Goal: Use online tool/utility

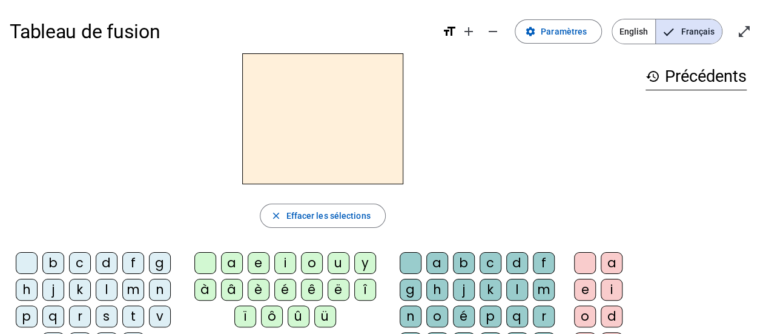
click at [128, 284] on div "m" at bounding box center [133, 290] width 22 height 22
click at [232, 266] on div "a" at bounding box center [232, 263] width 22 height 22
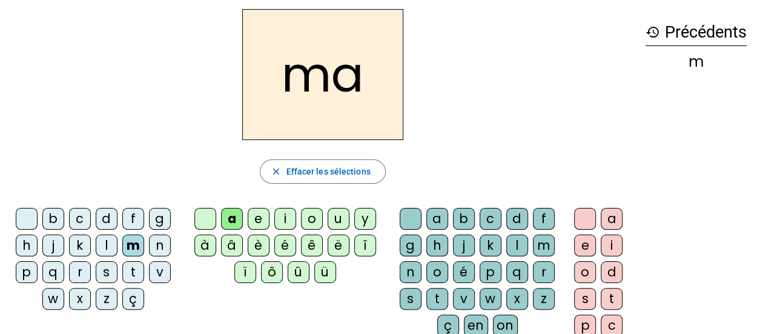
scroll to position [61, 0]
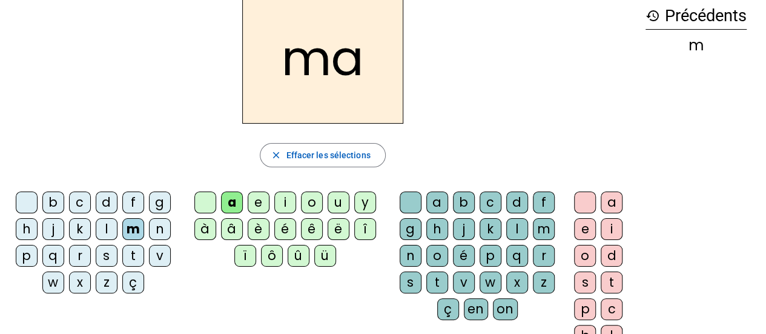
click at [104, 228] on div "l" at bounding box center [107, 229] width 22 height 22
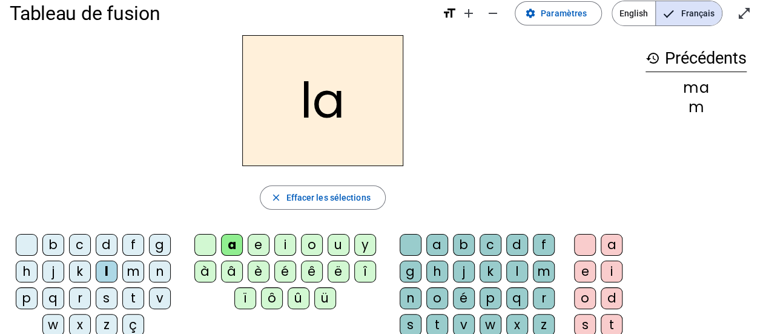
scroll to position [0, 0]
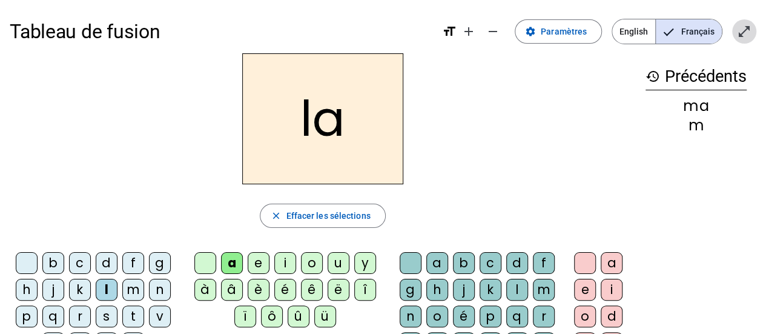
click at [738, 30] on mat-icon "open_in_full" at bounding box center [744, 31] width 15 height 15
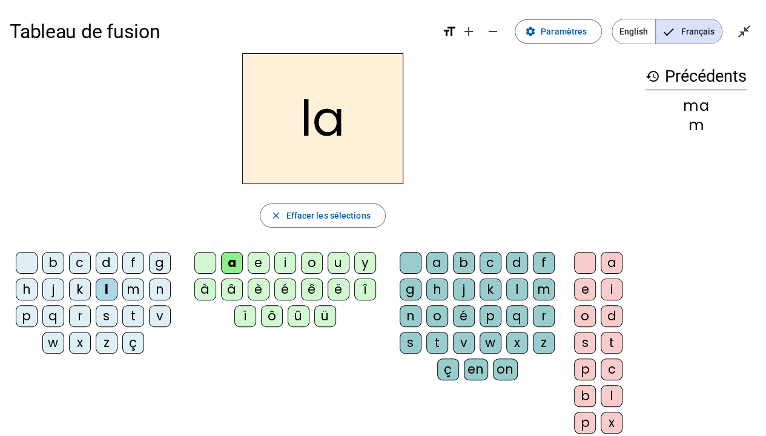
click at [261, 257] on div "e" at bounding box center [259, 263] width 22 height 22
click at [109, 266] on div "d" at bounding box center [107, 263] width 22 height 22
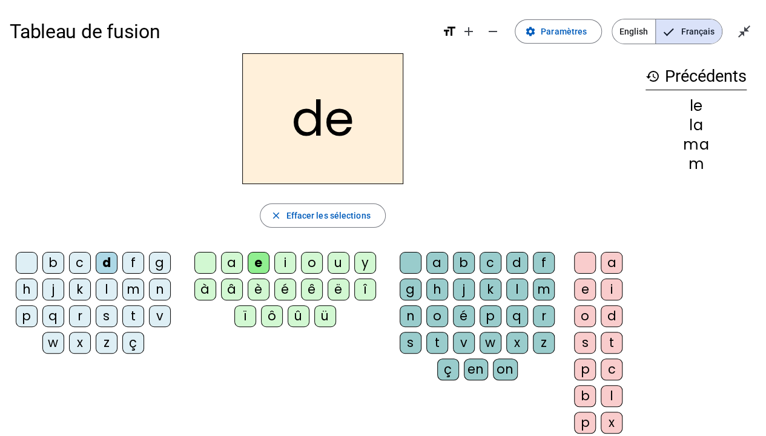
click at [338, 264] on div "u" at bounding box center [339, 263] width 22 height 22
click at [132, 312] on div "t" at bounding box center [133, 316] width 22 height 22
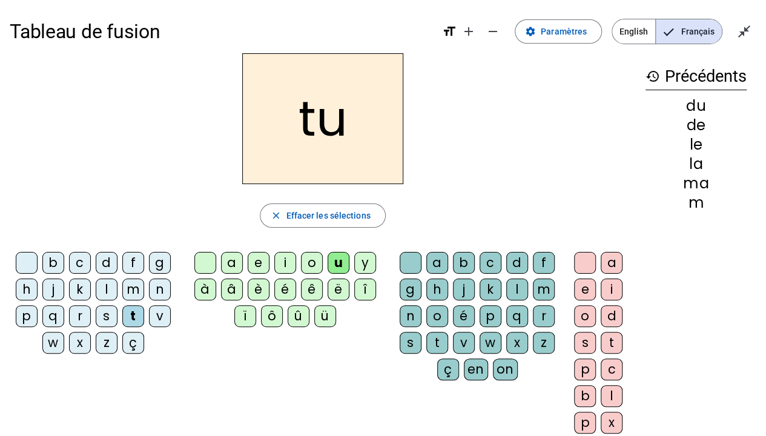
click at [226, 264] on div "a" at bounding box center [232, 263] width 22 height 22
click at [254, 262] on div "e" at bounding box center [259, 263] width 22 height 22
click at [137, 286] on div "m" at bounding box center [133, 290] width 22 height 22
